Goal: Check status: Check status

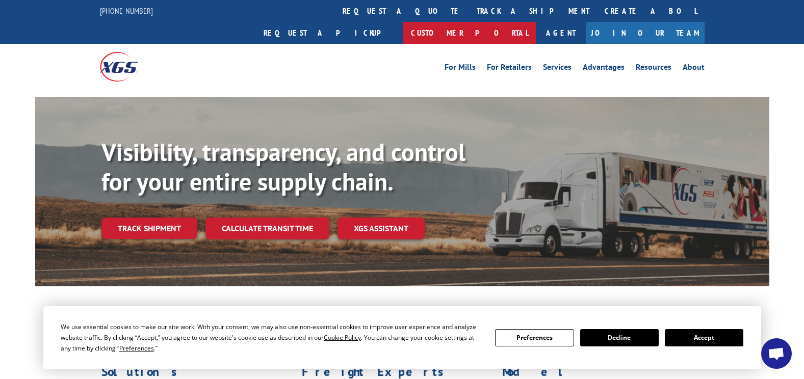
click at [536, 22] on link "Customer Portal" at bounding box center [469, 33] width 133 height 22
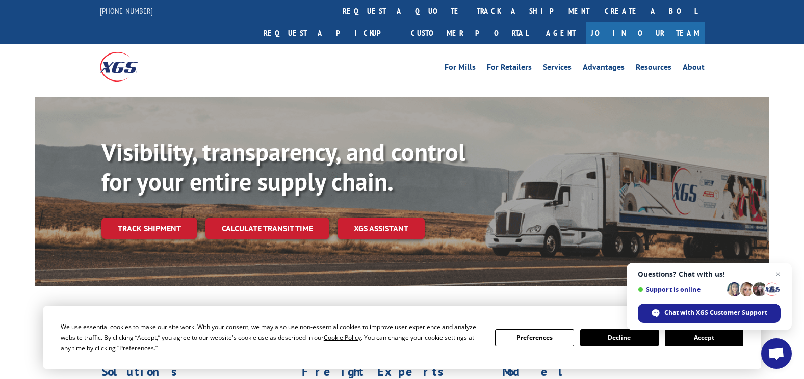
click at [164, 218] on link "Track shipment" at bounding box center [149, 228] width 96 height 21
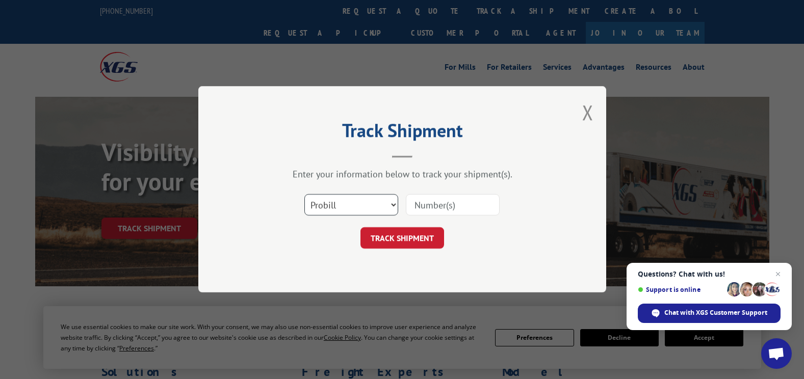
drag, startPoint x: 369, startPoint y: 203, endPoint x: 359, endPoint y: 210, distance: 11.9
click at [369, 203] on select "Select category... Probill BOL PO" at bounding box center [351, 205] width 94 height 21
select select "bol"
click at [304, 195] on select "Select category... Probill BOL PO" at bounding box center [351, 205] width 94 height 21
click at [447, 195] on input at bounding box center [453, 205] width 94 height 21
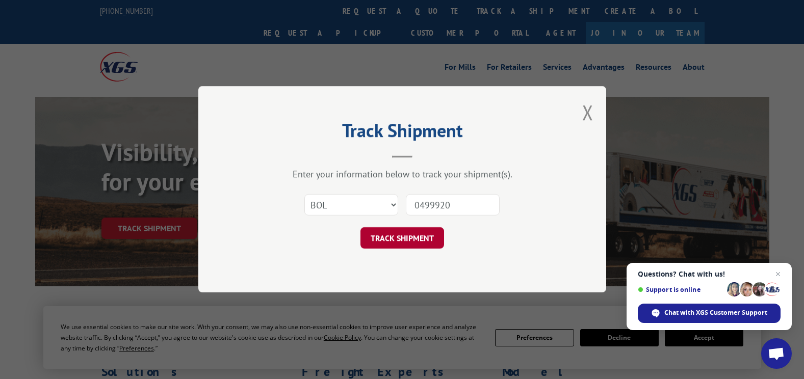
type input "0499920"
click at [403, 242] on button "TRACK SHIPMENT" at bounding box center [403, 238] width 84 height 21
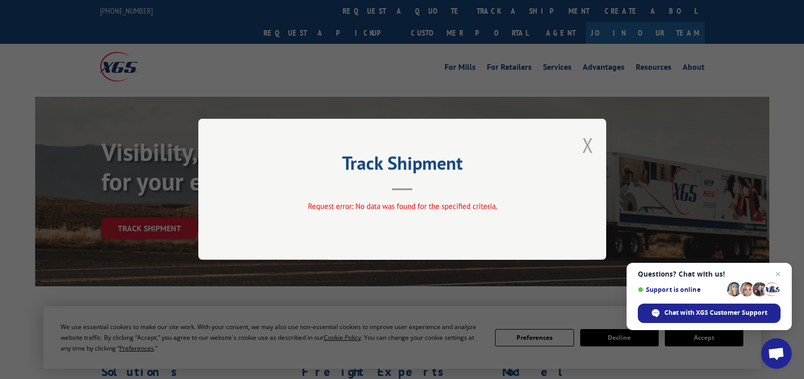
click at [588, 145] on button "Close modal" at bounding box center [587, 145] width 11 height 27
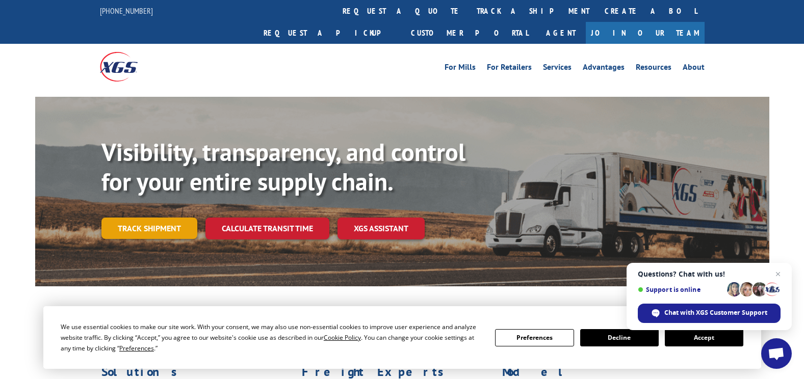
click at [161, 218] on link "Track shipment" at bounding box center [149, 228] width 96 height 21
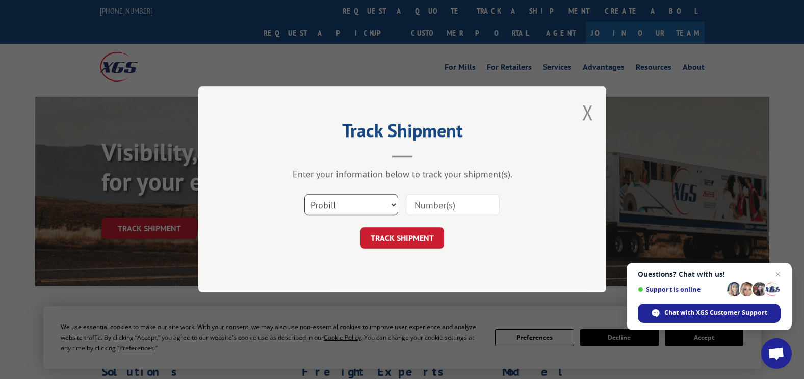
click at [348, 206] on select "Select category... Probill BOL PO" at bounding box center [351, 205] width 94 height 21
click at [304, 195] on select "Select category... Probill BOL PO" at bounding box center [351, 205] width 94 height 21
click at [436, 205] on input at bounding box center [453, 205] width 94 height 21
type input "0499920"
click at [401, 235] on button "TRACK SHIPMENT" at bounding box center [403, 238] width 84 height 21
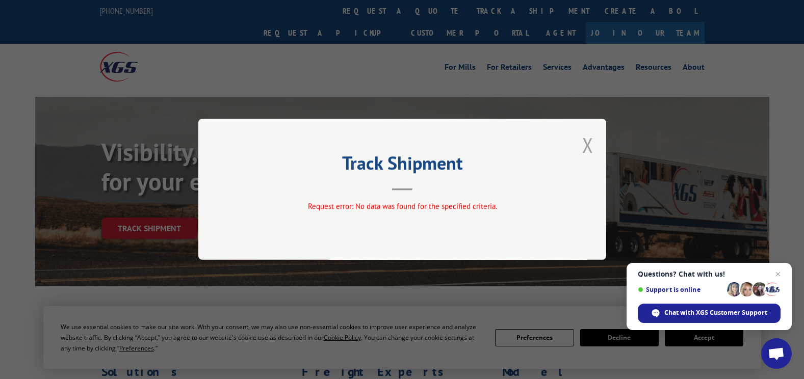
click at [591, 143] on button "Close modal" at bounding box center [587, 145] width 11 height 27
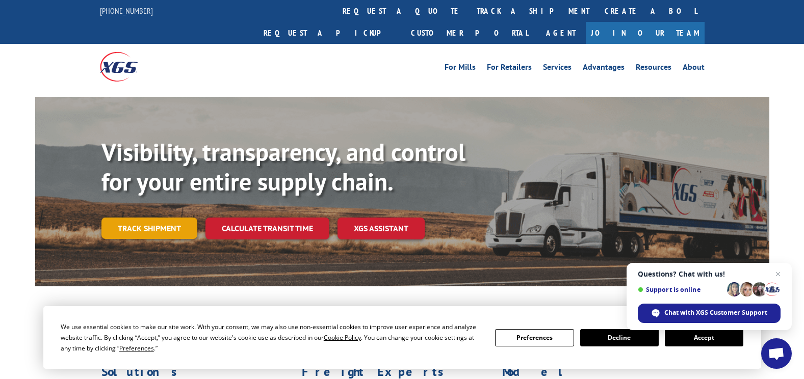
click at [129, 218] on link "Track shipment" at bounding box center [149, 228] width 96 height 21
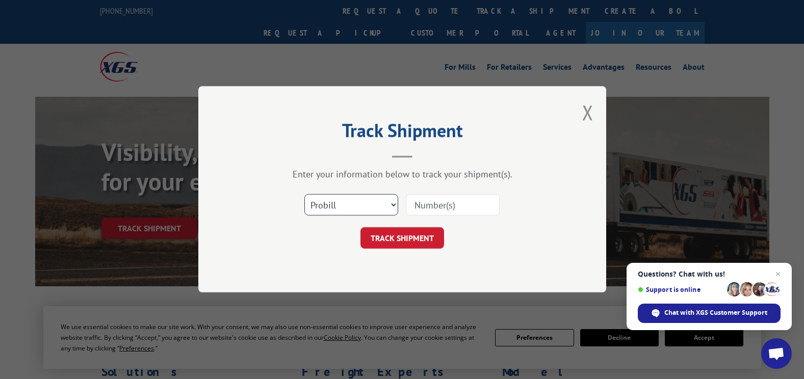
click at [373, 209] on select "Select category... Probill BOL PO" at bounding box center [351, 205] width 94 height 21
select select "po"
click at [304, 195] on select "Select category... Probill BOL PO" at bounding box center [351, 205] width 94 height 21
click at [447, 206] on input at bounding box center [453, 205] width 94 height 21
type input "i107554"
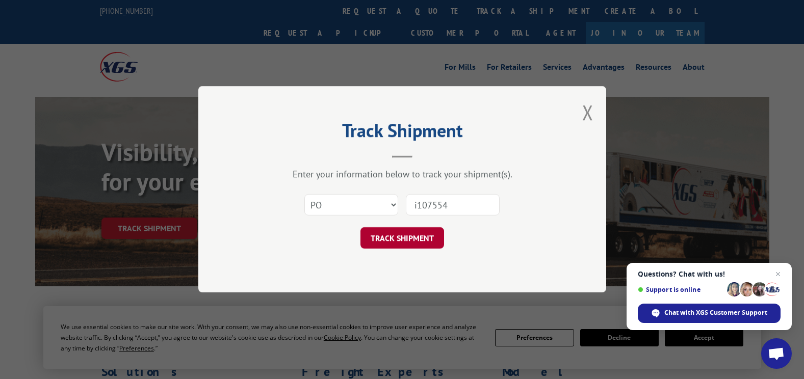
click at [403, 232] on button "TRACK SHIPMENT" at bounding box center [403, 238] width 84 height 21
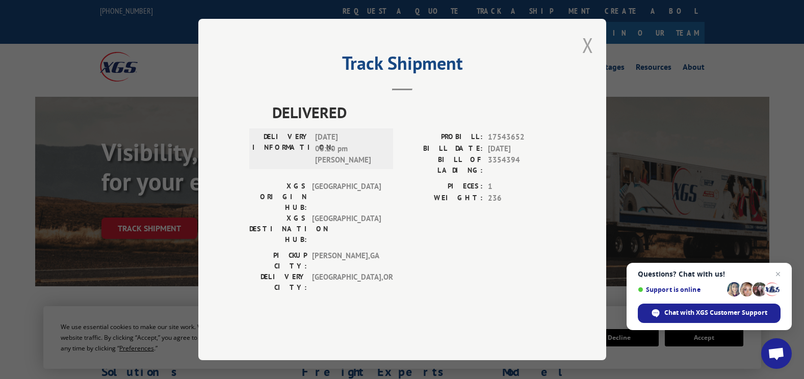
click at [590, 59] on button "Close modal" at bounding box center [587, 45] width 11 height 27
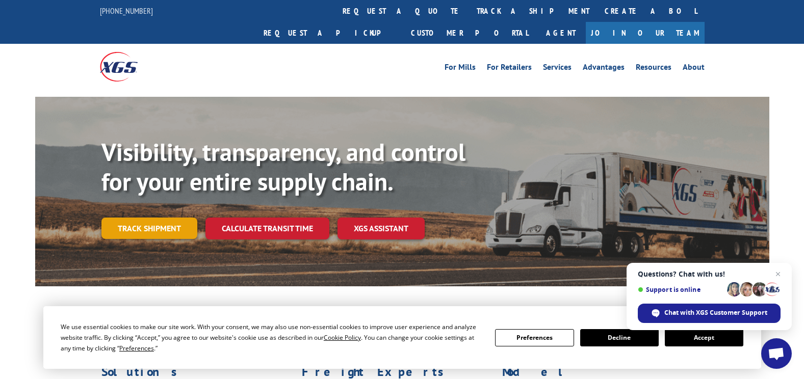
click at [170, 218] on link "Track shipment" at bounding box center [149, 228] width 96 height 21
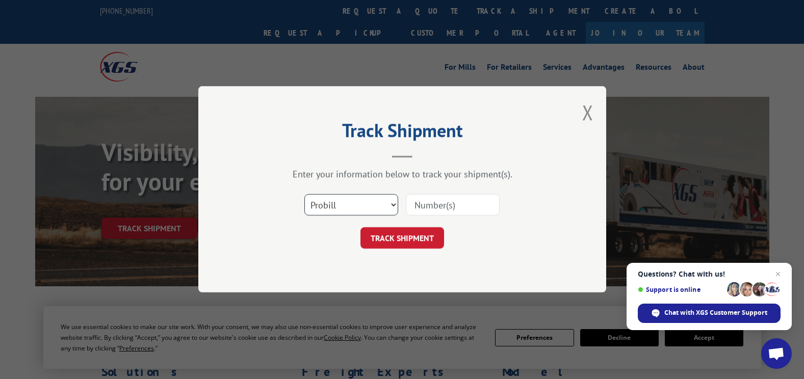
click at [351, 201] on select "Select category... Probill BOL PO" at bounding box center [351, 205] width 94 height 21
select select "bol"
click at [304, 195] on select "Select category... Probill BOL PO" at bounding box center [351, 205] width 94 height 21
click at [419, 207] on input at bounding box center [453, 205] width 94 height 21
type input "049920"
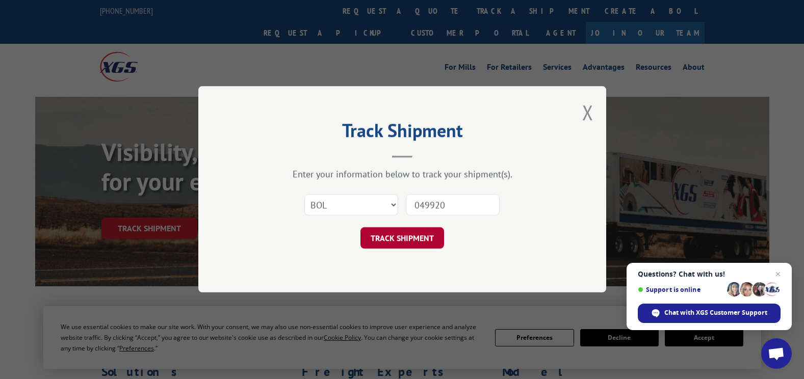
click at [407, 239] on button "TRACK SHIPMENT" at bounding box center [403, 238] width 84 height 21
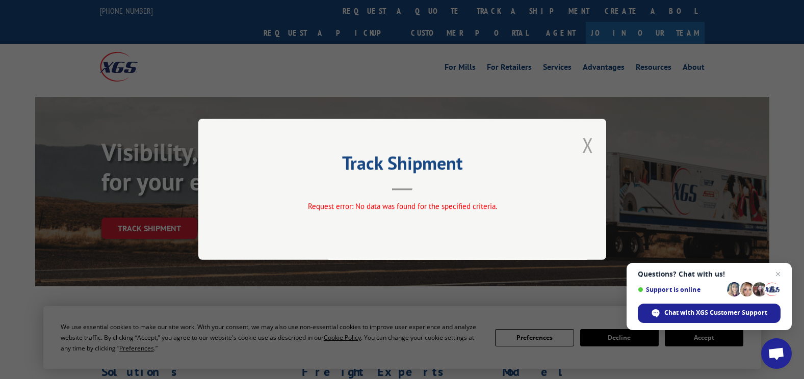
click at [591, 148] on button "Close modal" at bounding box center [587, 145] width 11 height 27
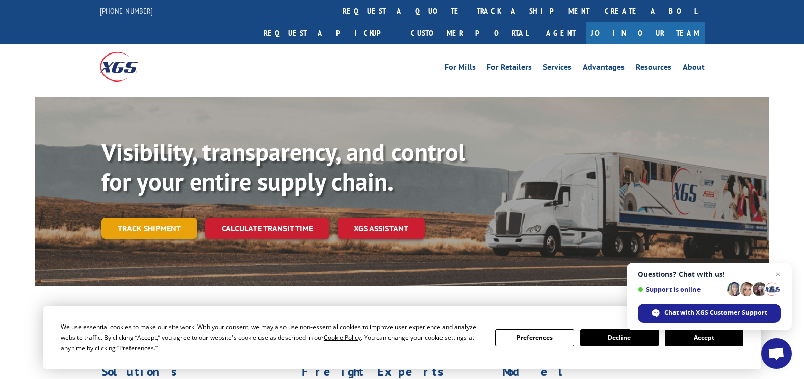
click at [165, 218] on link "Track shipment" at bounding box center [149, 228] width 96 height 21
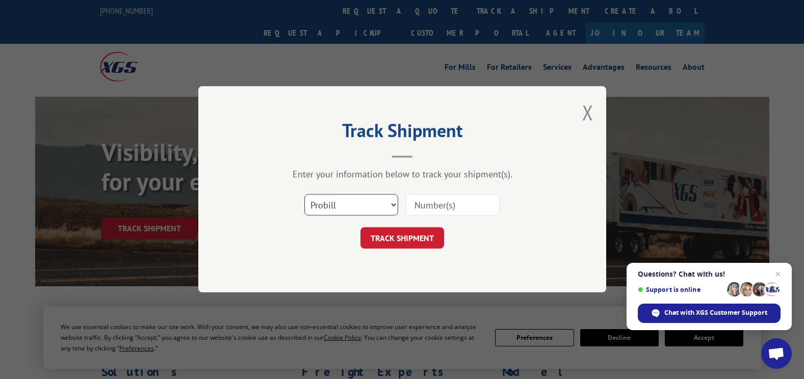
click at [386, 212] on select "Select category... Probill BOL PO" at bounding box center [351, 205] width 94 height 21
select select "bol"
click at [304, 195] on select "Select category... Probill BOL PO" at bounding box center [351, 205] width 94 height 21
click at [439, 202] on input at bounding box center [453, 205] width 94 height 21
type input "0499920"
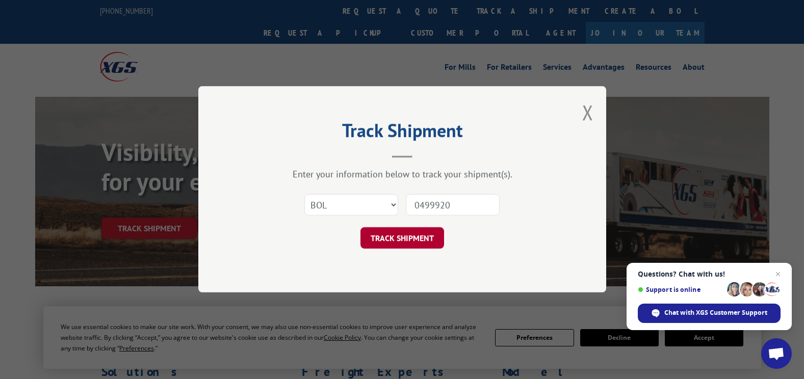
click at [422, 244] on button "TRACK SHIPMENT" at bounding box center [403, 238] width 84 height 21
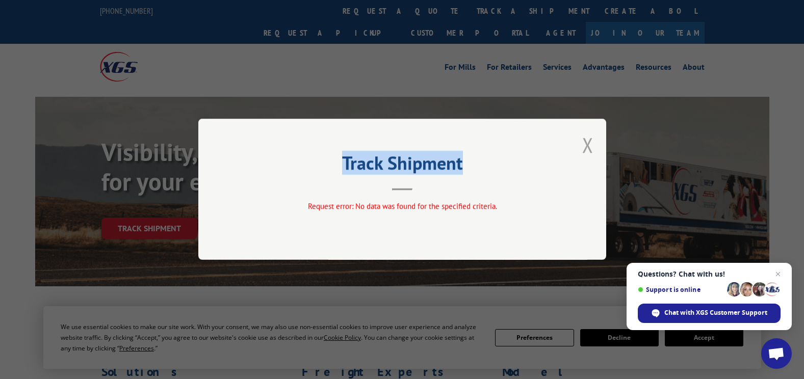
click at [592, 143] on div "Track Shipment Request error: No data was found for the specified criteria." at bounding box center [402, 189] width 408 height 141
drag, startPoint x: 592, startPoint y: 143, endPoint x: 585, endPoint y: 148, distance: 8.1
click at [585, 148] on button "Close modal" at bounding box center [587, 145] width 11 height 27
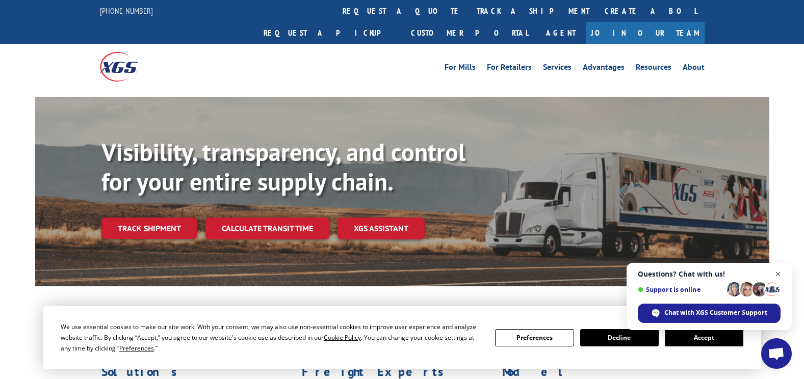
click at [779, 275] on span "Close chat" at bounding box center [778, 274] width 13 height 13
